Goal: Task Accomplishment & Management: Complete application form

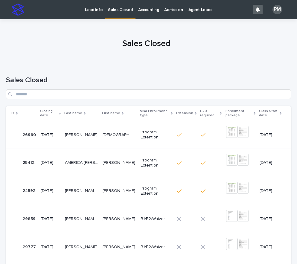
click at [93, 12] on p "Lead info" at bounding box center [94, 6] width 18 height 13
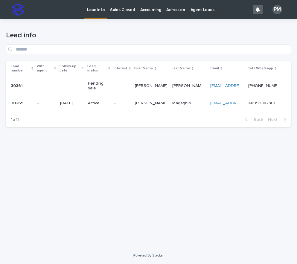
click at [83, 83] on p "-" at bounding box center [71, 85] width 23 height 5
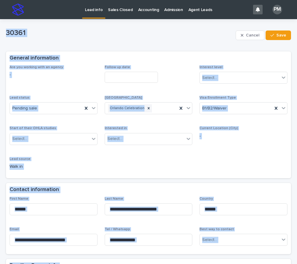
click at [75, 79] on div "Are you working with an agency -" at bounding box center [54, 74] width 88 height 18
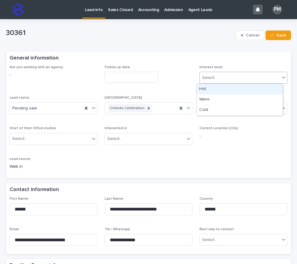
click at [281, 78] on icon at bounding box center [284, 77] width 6 height 6
click at [220, 90] on div "Hot" at bounding box center [240, 89] width 86 height 10
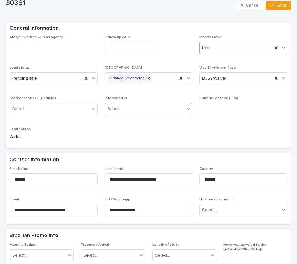
scroll to position [60, 0]
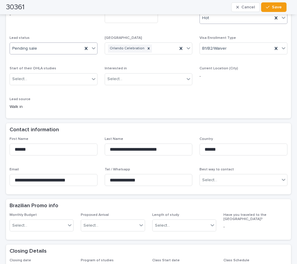
click at [93, 49] on icon at bounding box center [94, 48] width 6 height 6
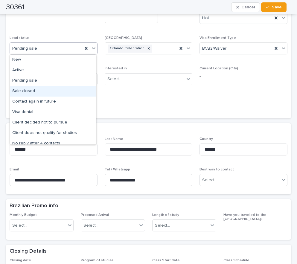
click at [45, 88] on div "Sale closed" at bounding box center [53, 91] width 86 height 10
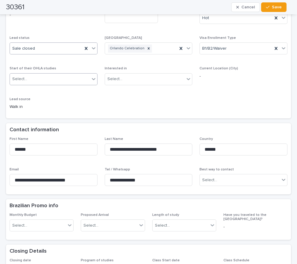
click at [92, 79] on icon at bounding box center [94, 79] width 4 height 2
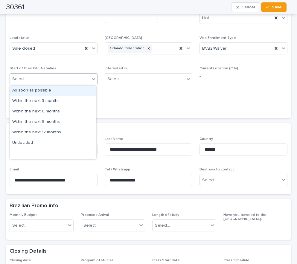
click at [52, 91] on div "As soon as possible" at bounding box center [53, 91] width 86 height 10
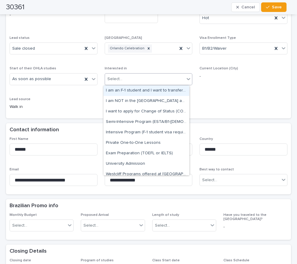
click at [185, 81] on icon at bounding box center [188, 79] width 6 height 6
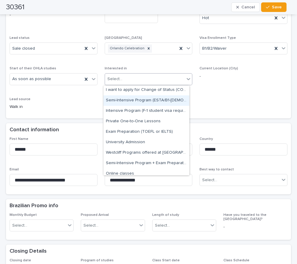
scroll to position [30, 0]
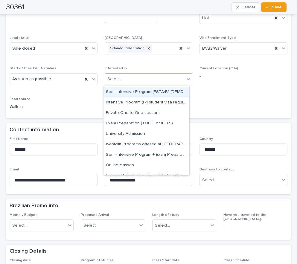
click at [155, 92] on div "Semi-Intensive Program (ESTA/B1-[DEMOGRAPHIC_DATA])" at bounding box center [146, 92] width 86 height 10
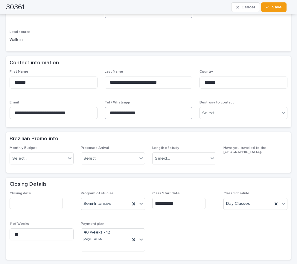
scroll to position [150, 0]
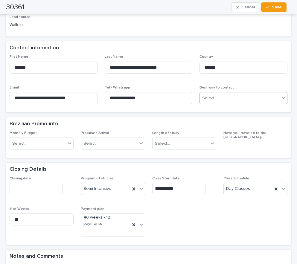
click at [281, 98] on icon at bounding box center [284, 98] width 6 height 6
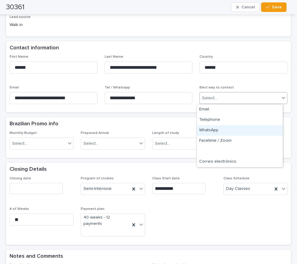
click at [220, 129] on div "WhatsApp" at bounding box center [240, 130] width 86 height 10
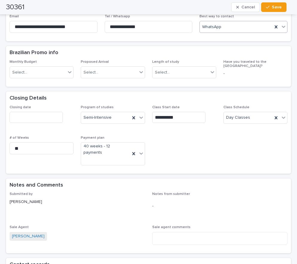
scroll to position [239, 0]
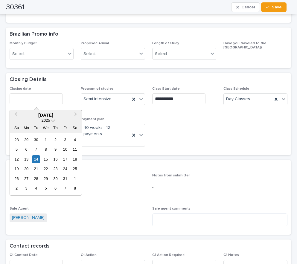
click at [19, 98] on input "text" at bounding box center [36, 98] width 53 height 11
click at [27, 161] on div "13" at bounding box center [26, 159] width 8 height 8
type input "**********"
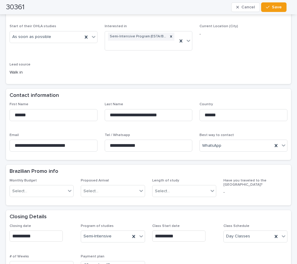
scroll to position [0, 0]
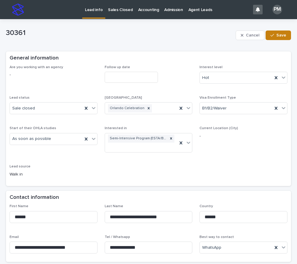
click at [279, 35] on span "Save" at bounding box center [281, 35] width 10 height 4
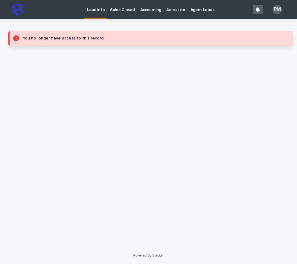
click at [123, 8] on p "Sales Closed" at bounding box center [122, 6] width 25 height 13
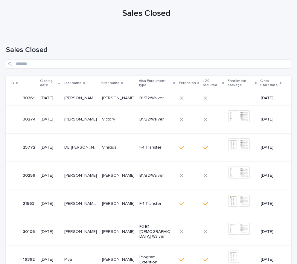
scroll to position [179, 0]
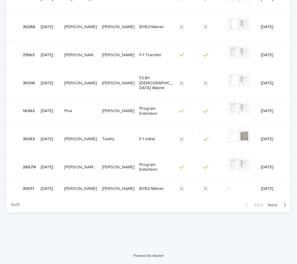
click at [276, 205] on span "Next" at bounding box center [274, 205] width 13 height 4
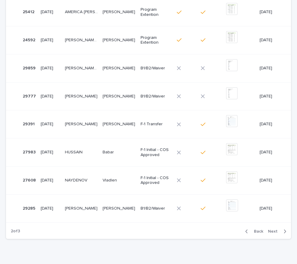
scroll to position [192, 0]
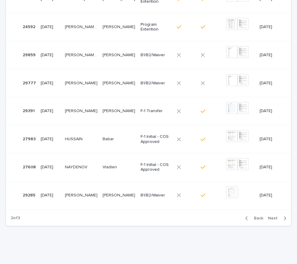
click at [271, 217] on span "Next" at bounding box center [274, 218] width 13 height 4
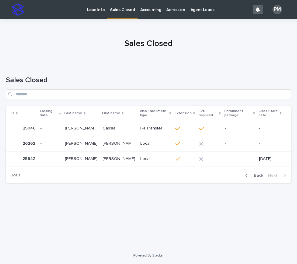
click at [248, 176] on icon "button" at bounding box center [246, 175] width 3 height 5
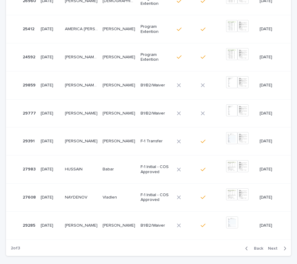
scroll to position [205, 0]
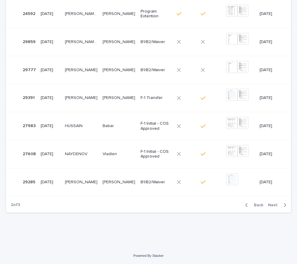
click at [252, 205] on span "Back" at bounding box center [256, 205] width 13 height 4
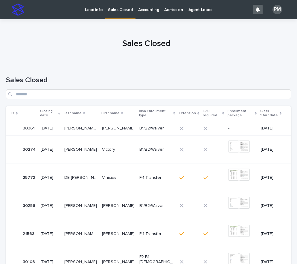
click at [97, 127] on p "[PERSON_NAME] [PERSON_NAME]" at bounding box center [81, 128] width 34 height 6
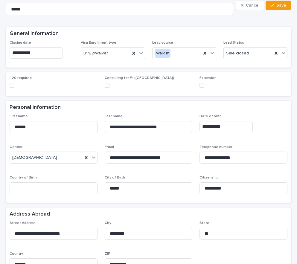
scroll to position [60, 0]
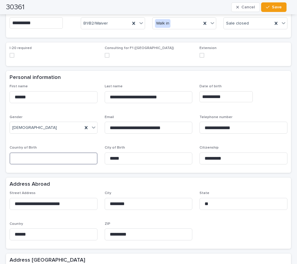
click at [35, 159] on input at bounding box center [54, 159] width 88 height 12
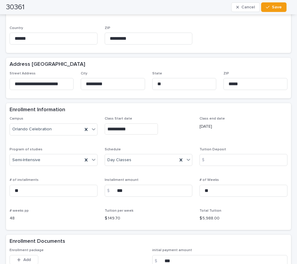
scroll to position [269, 0]
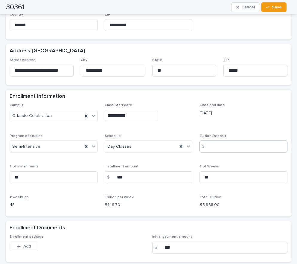
type input "******"
click at [216, 146] on input at bounding box center [243, 147] width 88 height 12
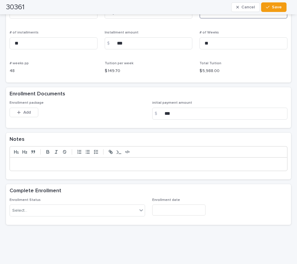
scroll to position [416, 0]
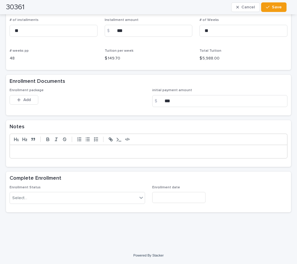
type input "*"
click at [44, 153] on p at bounding box center [148, 152] width 268 height 6
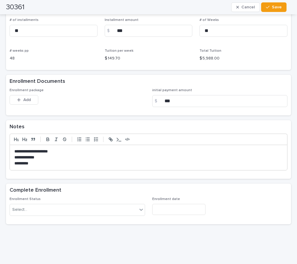
click at [16, 147] on div "**********" at bounding box center [148, 157] width 277 height 25
click at [13, 149] on div "**********" at bounding box center [148, 157] width 277 height 25
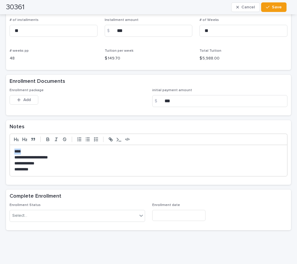
drag, startPoint x: 14, startPoint y: 151, endPoint x: 37, endPoint y: 149, distance: 23.7
click at [28, 151] on div "**********" at bounding box center [148, 160] width 277 height 31
click at [49, 140] on icon "button" at bounding box center [48, 139] width 2 height 1
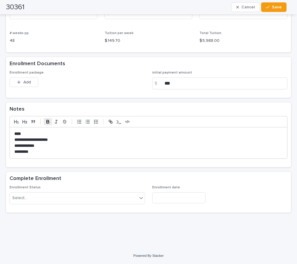
click at [35, 150] on p "*********" at bounding box center [146, 152] width 264 height 6
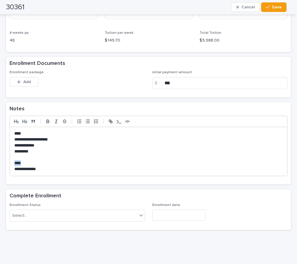
drag, startPoint x: 27, startPoint y: 163, endPoint x: 14, endPoint y: 162, distance: 12.9
click at [14, 162] on div "**********" at bounding box center [148, 151] width 277 height 49
click at [51, 120] on button "button" at bounding box center [48, 121] width 8 height 7
click at [103, 154] on p "*********" at bounding box center [146, 152] width 264 height 6
click at [31, 83] on span "Add" at bounding box center [26, 82] width 7 height 4
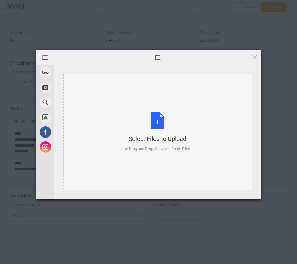
click at [154, 119] on div "Select Files to Upload or Drag and Drop, Copy and Paste Files" at bounding box center [157, 132] width 65 height 40
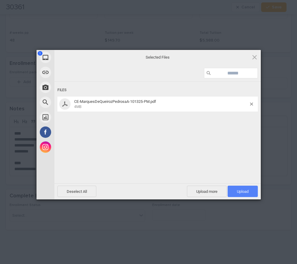
click at [243, 192] on span "Upload 1" at bounding box center [243, 191] width 12 height 4
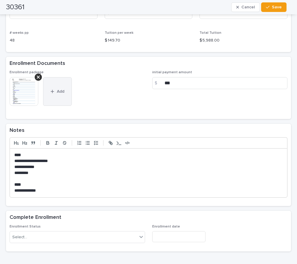
click at [59, 89] on span "Add" at bounding box center [60, 91] width 7 height 4
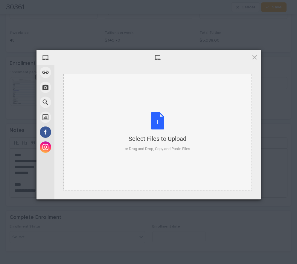
click at [159, 121] on div "Select Files to Upload or Drag and Drop, Copy and Paste Files" at bounding box center [157, 132] width 65 height 40
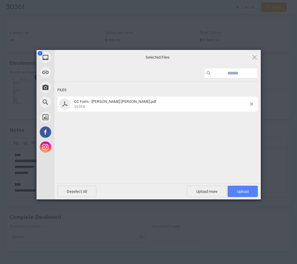
click at [236, 194] on span "Upload 1" at bounding box center [243, 191] width 30 height 11
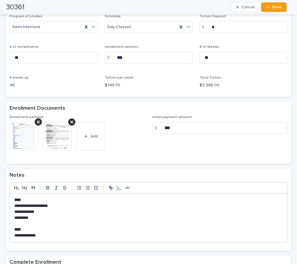
scroll to position [473, 0]
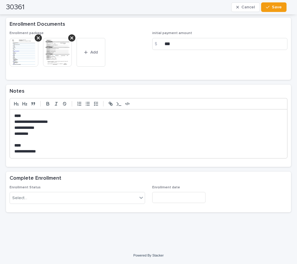
click at [171, 197] on input "text" at bounding box center [178, 197] width 53 height 11
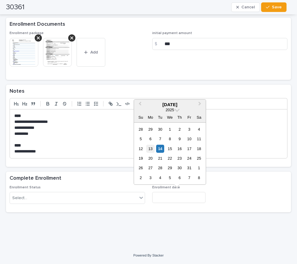
click at [154, 148] on div "13" at bounding box center [150, 149] width 8 height 8
type input "**********"
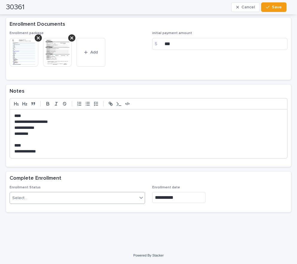
click at [138, 196] on icon at bounding box center [141, 198] width 6 height 6
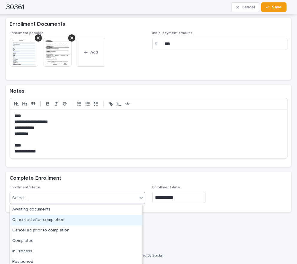
scroll to position [3, 0]
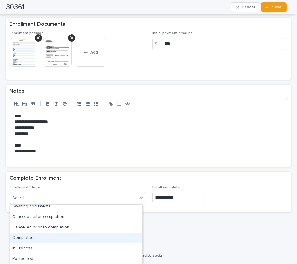
click at [46, 240] on div "Completed" at bounding box center [76, 238] width 132 height 10
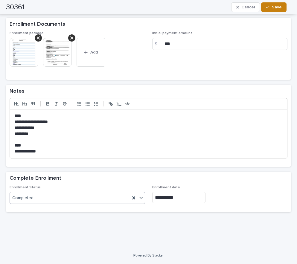
click at [274, 8] on span "Save" at bounding box center [277, 7] width 10 height 4
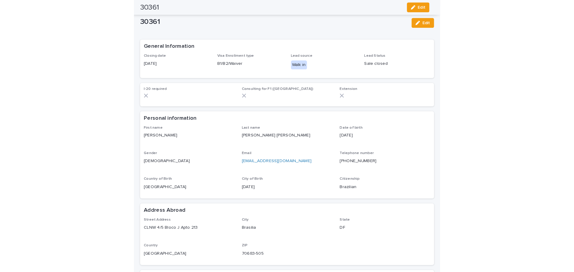
scroll to position [0, 0]
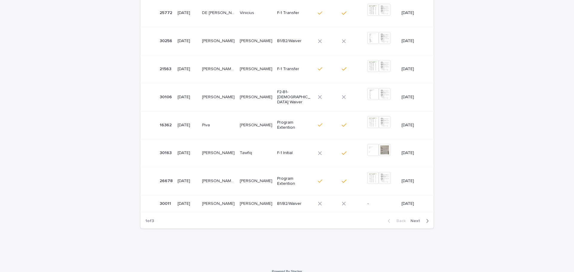
scroll to position [188, 0]
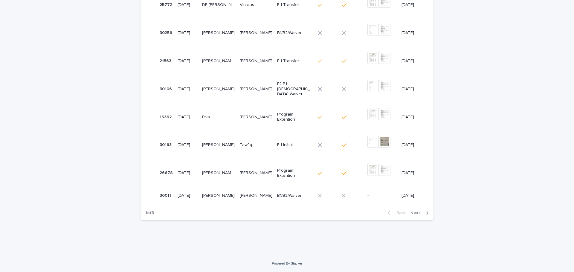
click at [297, 215] on span "Next" at bounding box center [417, 213] width 13 height 4
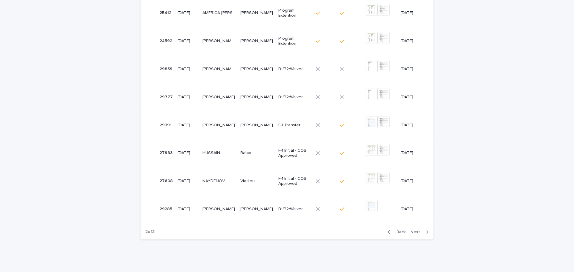
scroll to position [199, 0]
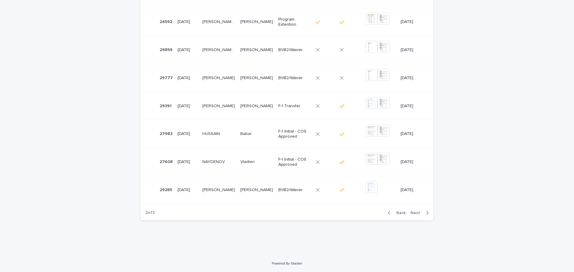
click at [297, 212] on span "Next" at bounding box center [417, 213] width 13 height 4
